Goal: Task Accomplishment & Management: Complete application form

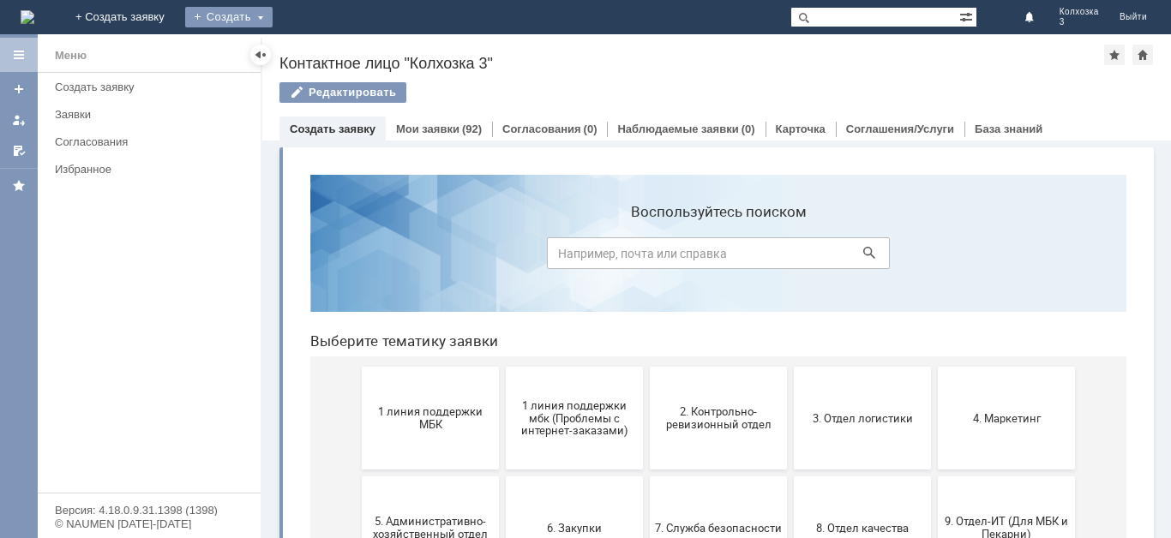
click at [273, 23] on div "Создать" at bounding box center [228, 17] width 87 height 21
click at [319, 41] on link "Заявка" at bounding box center [254, 51] width 130 height 21
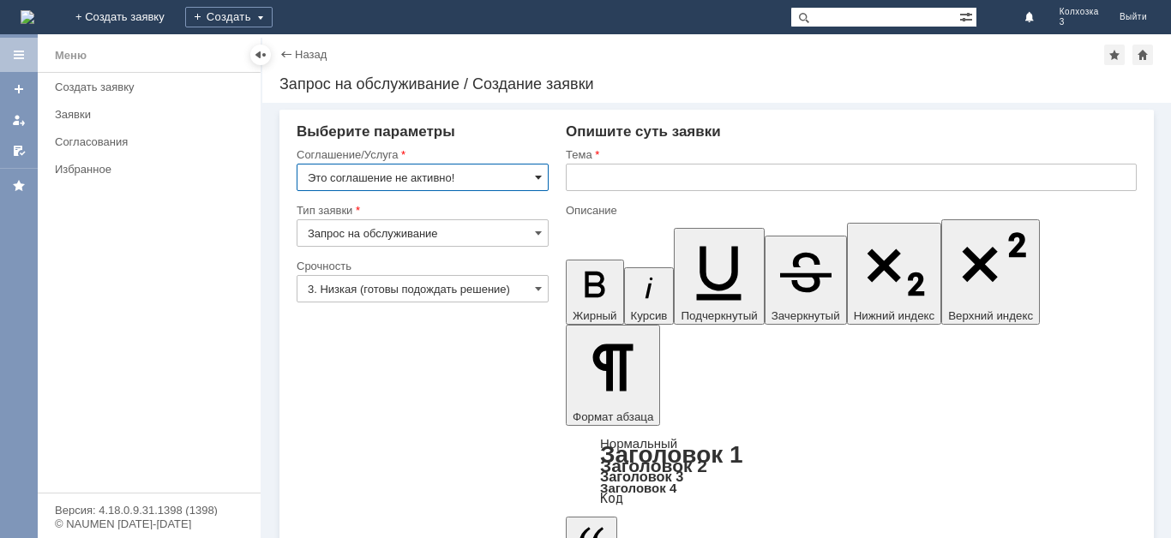
click at [536, 176] on span at bounding box center [538, 178] width 7 height 14
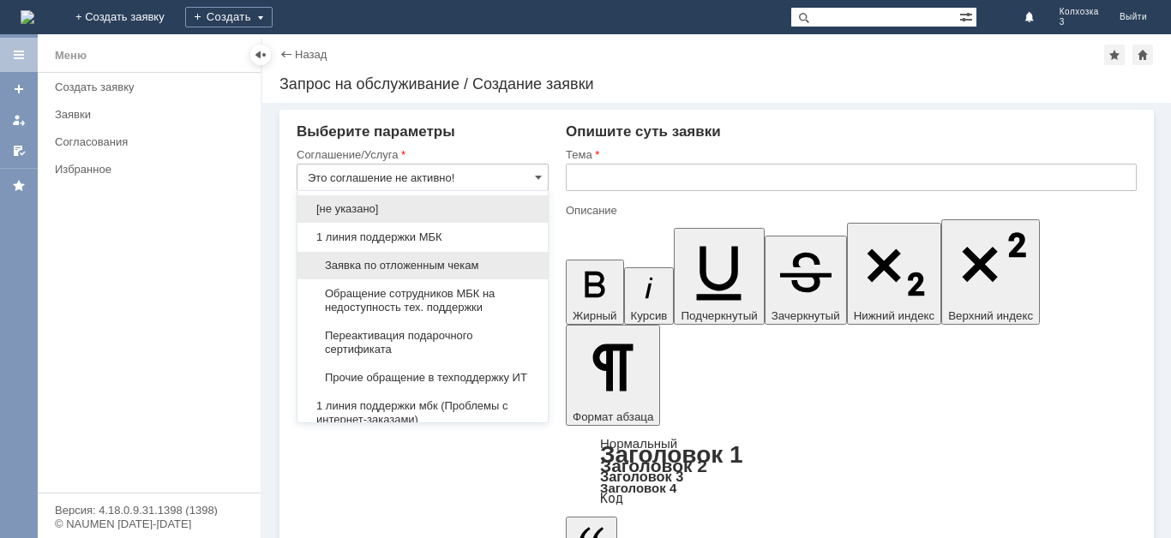
click at [455, 259] on span "Заявка по отложенным чекам" at bounding box center [423, 266] width 230 height 14
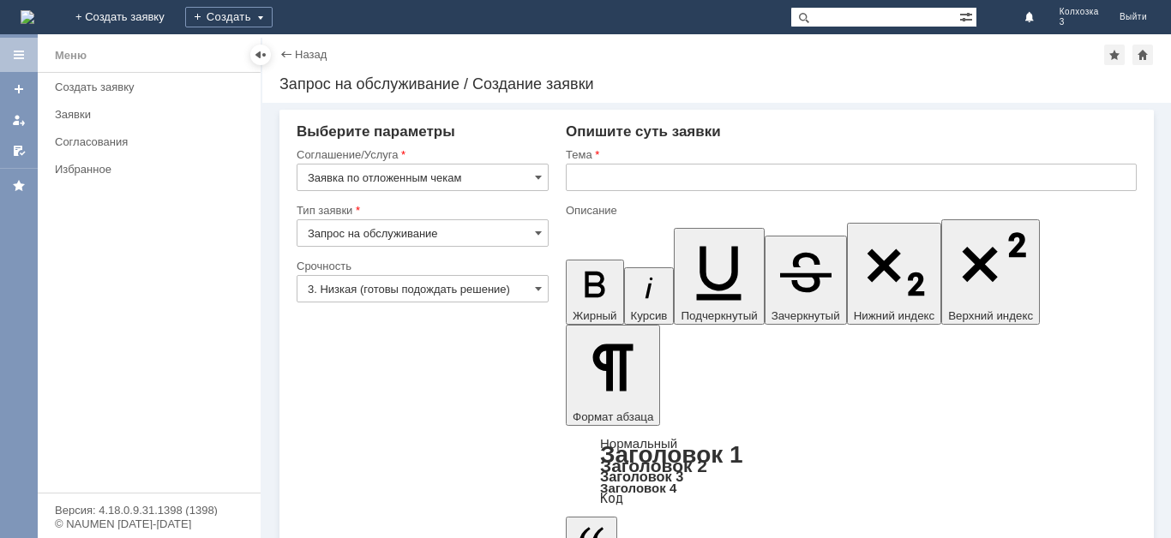
type input "Заявка по отложенным чекам"
click at [532, 284] on input "3. Низкая (готовы подождать решение)" at bounding box center [423, 288] width 252 height 27
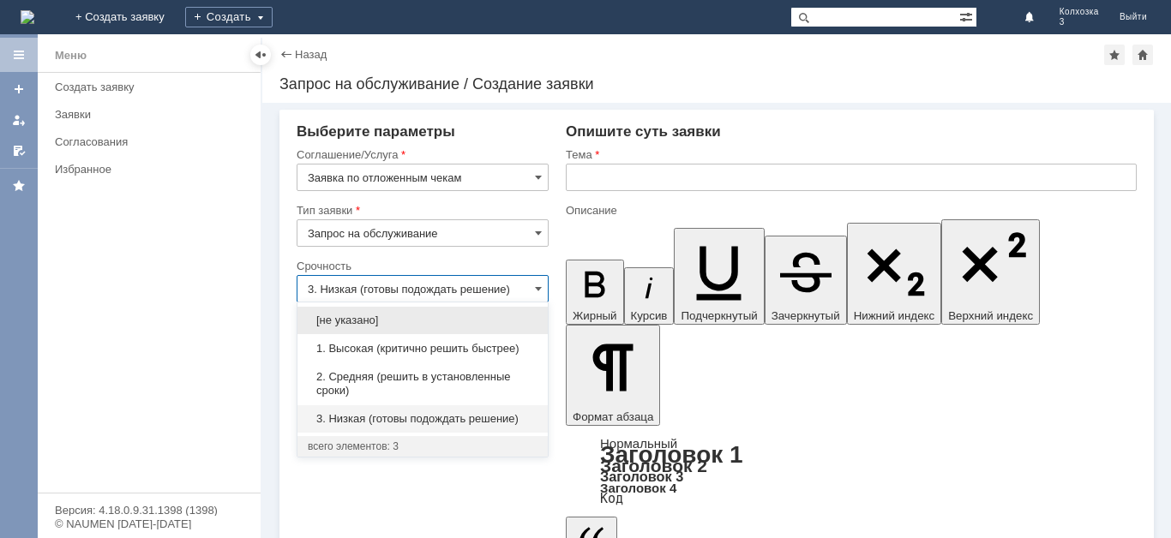
drag, startPoint x: 444, startPoint y: 374, endPoint x: 441, endPoint y: 359, distance: 15.0
click at [442, 374] on span "2. Средняя (решить в установленные сроки)" at bounding box center [423, 383] width 230 height 27
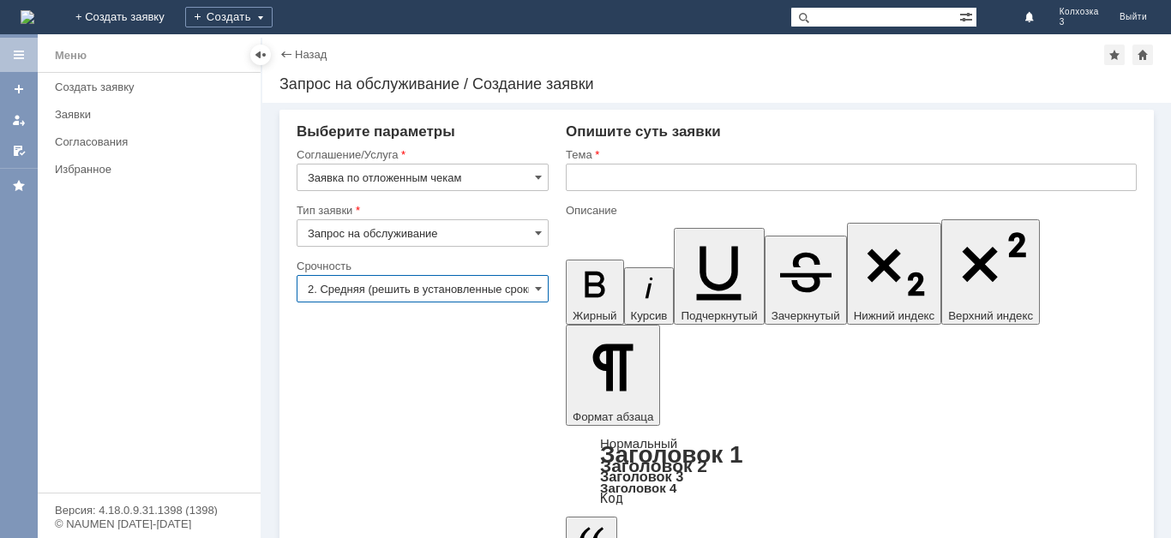
type input "2. Средняя (решить в установленные сроки)"
click at [583, 172] on input "text" at bounding box center [851, 177] width 571 height 27
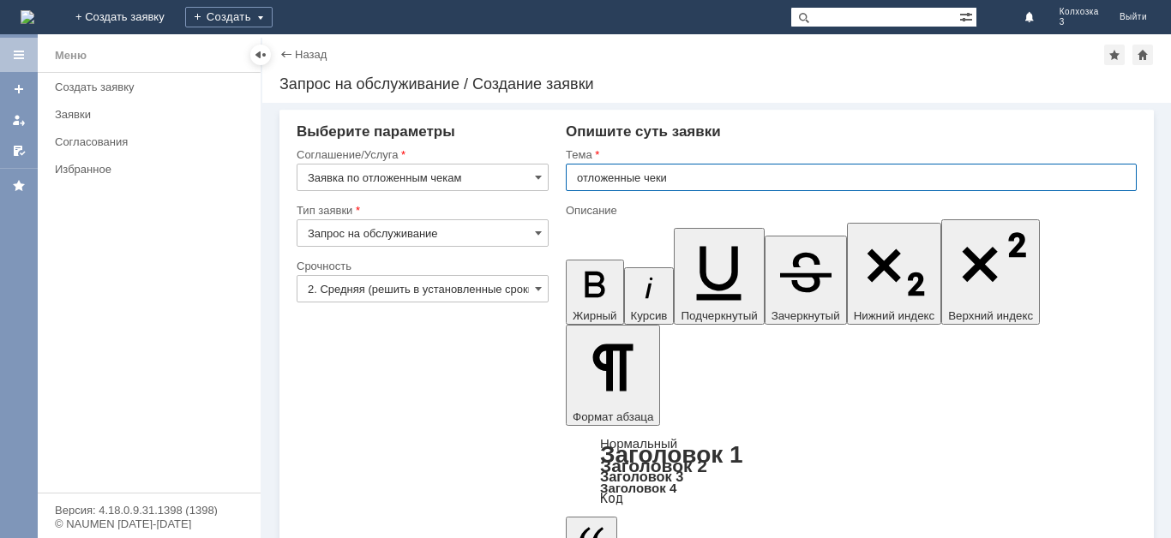
type input "отложенные чеки"
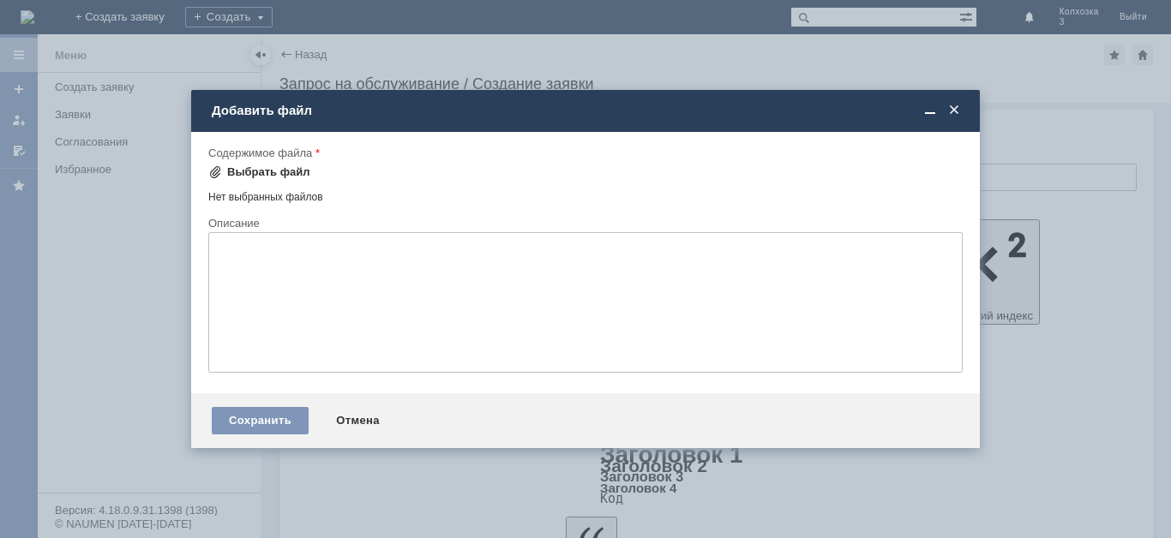
click at [290, 170] on div "Выбрать файл" at bounding box center [268, 172] width 83 height 14
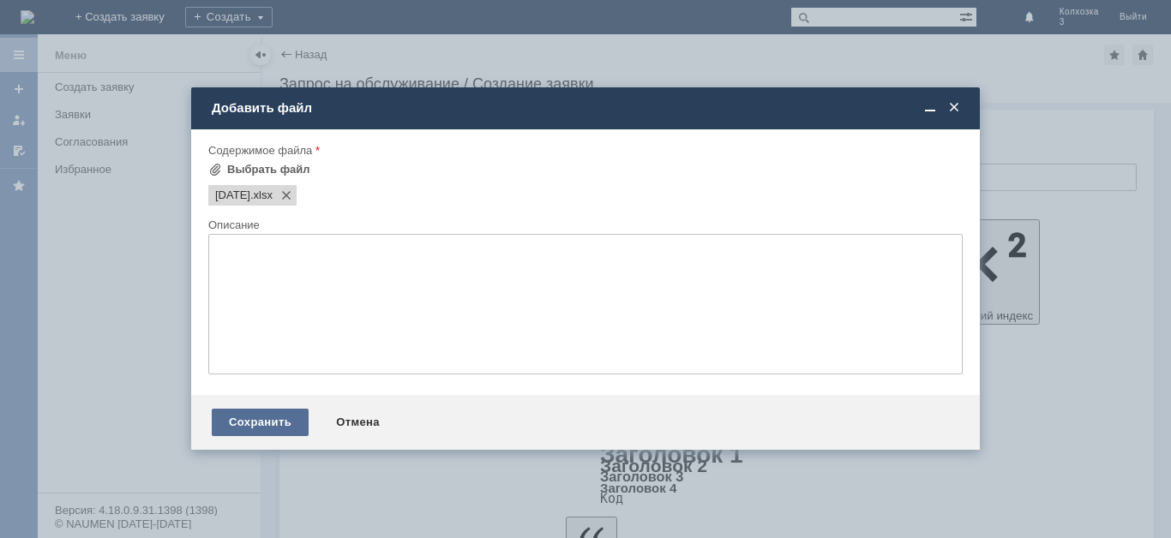
click at [274, 420] on div "Сохранить" at bounding box center [260, 422] width 97 height 27
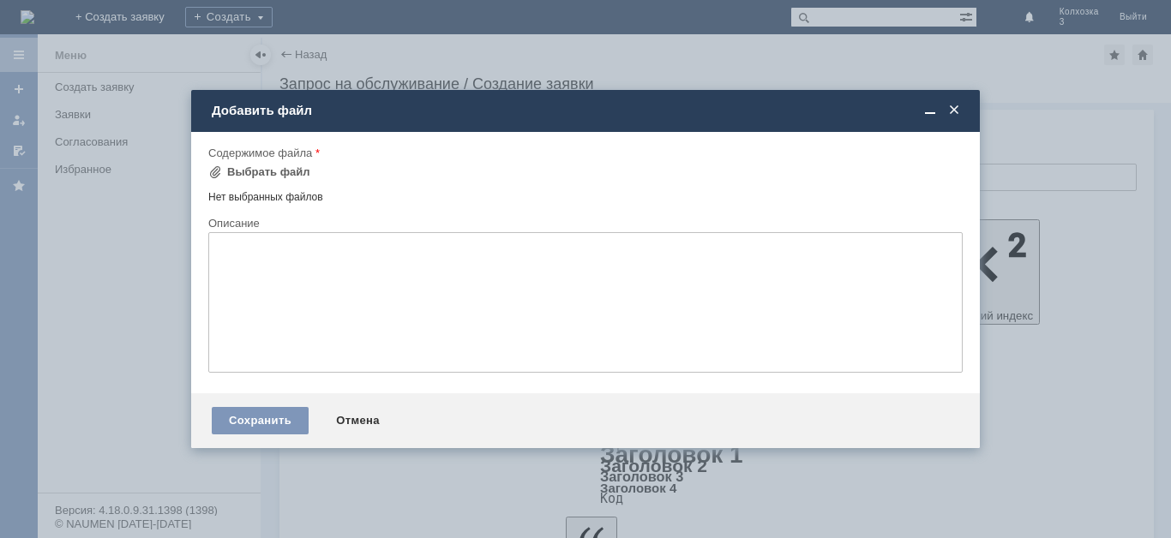
drag, startPoint x: 285, startPoint y: 412, endPoint x: 322, endPoint y: 462, distance: 62.6
click at [286, 414] on div "Сохранить" at bounding box center [260, 420] width 97 height 27
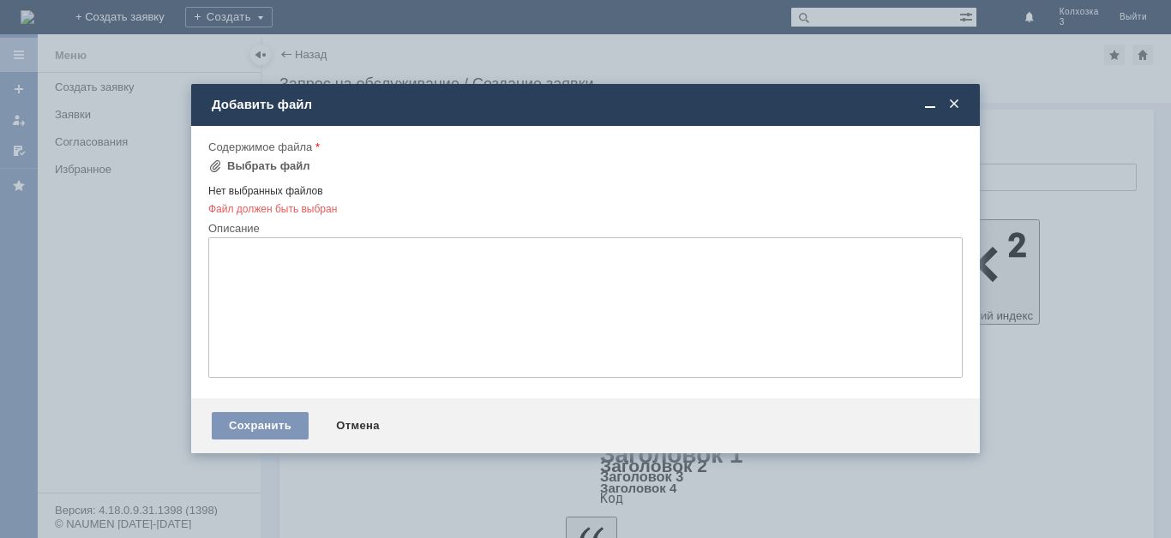
click at [352, 528] on div at bounding box center [585, 269] width 1171 height 538
click at [218, 163] on span at bounding box center [215, 166] width 14 height 14
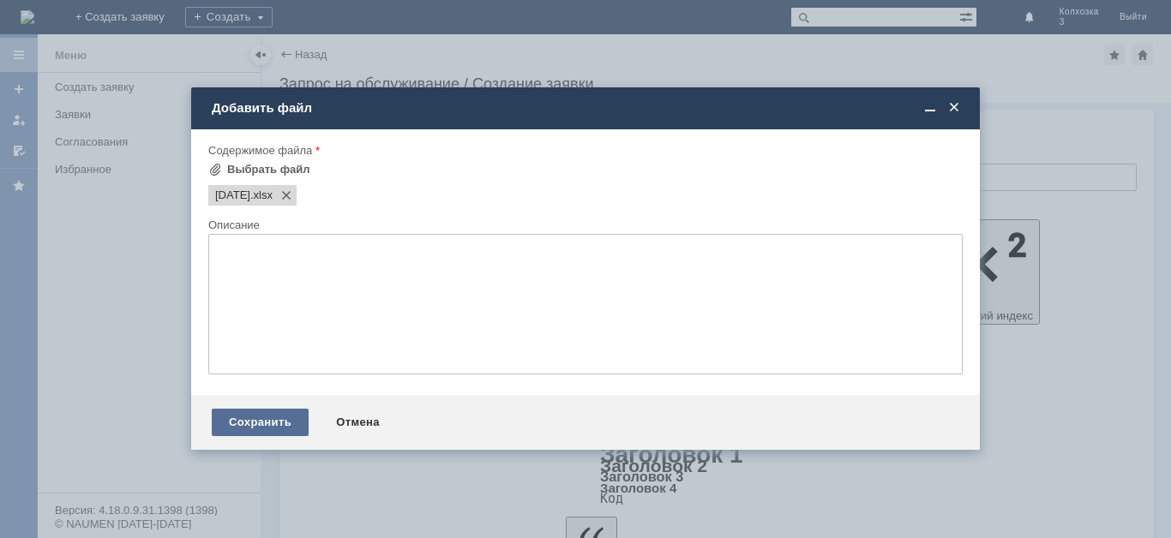
click at [249, 429] on div "Сохранить" at bounding box center [260, 422] width 97 height 27
